Goal: Information Seeking & Learning: Learn about a topic

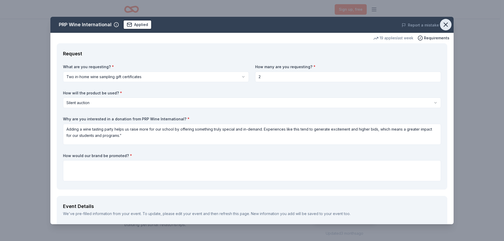
click at [442, 25] on icon "button" at bounding box center [445, 24] width 7 height 7
